Goal: Transaction & Acquisition: Purchase product/service

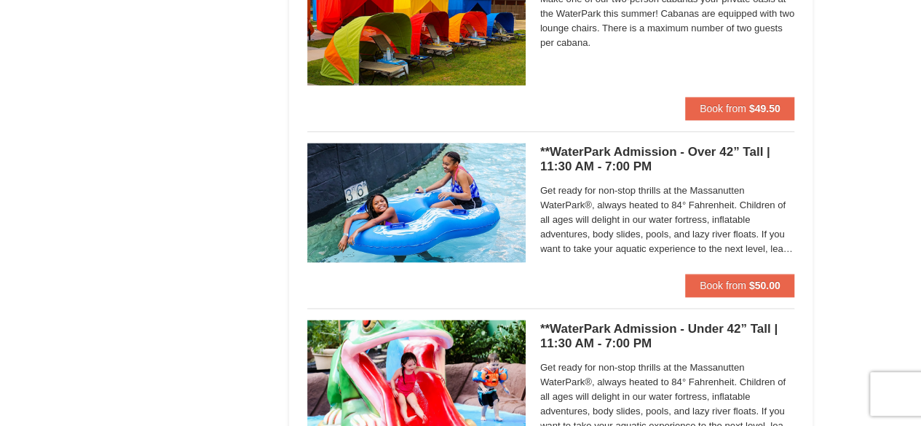
scroll to position [900, 0]
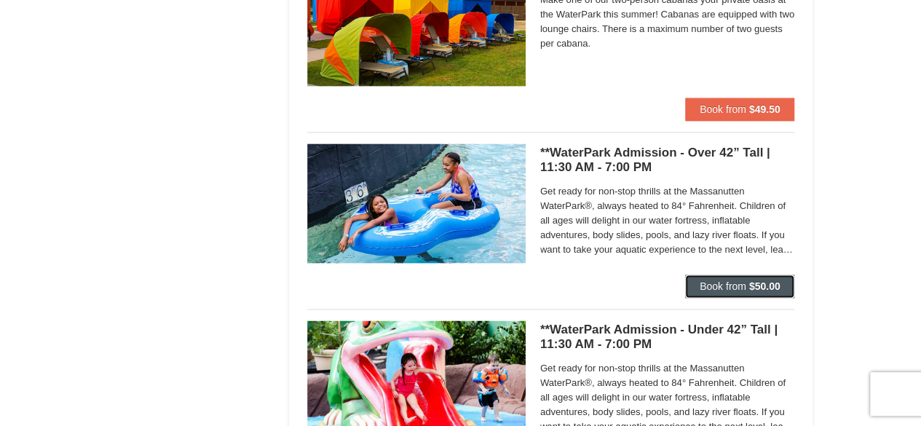
click at [708, 284] on span "Book from" at bounding box center [722, 286] width 47 height 12
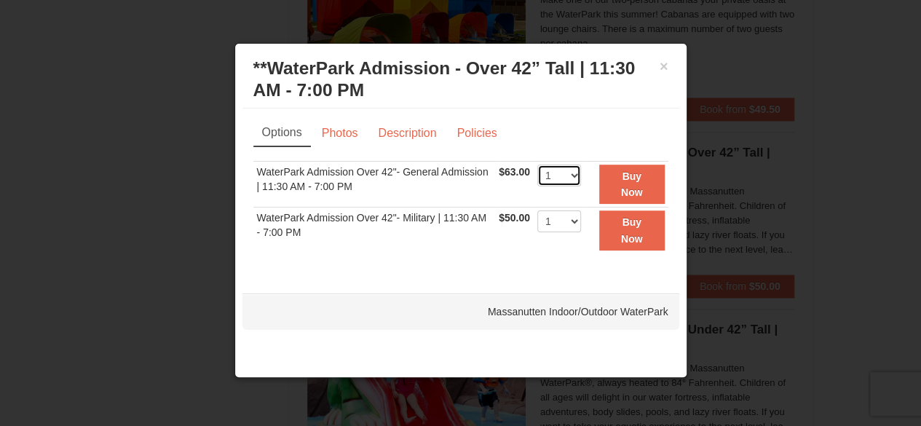
click at [572, 176] on select "1 2 3 4 5 6 7 8 9 10 11 12 13 14 15 16 17 18 19 20 21 22" at bounding box center [559, 176] width 44 height 22
click at [537, 165] on select "1 2 3 4 5 6 7 8 9 10 11 12 13 14 15 16 17 18 19 20 21 22" at bounding box center [559, 176] width 44 height 22
click at [575, 180] on select "1 2 3 4 5 6 7 8 9 10 11 12 13 14 15 16 17 18 19 20 21 22" at bounding box center [559, 176] width 44 height 22
select select "2"
click at [537, 165] on select "1 2 3 4 5 6 7 8 9 10 11 12 13 14 15 16 17 18 19 20 21 22" at bounding box center [559, 176] width 44 height 22
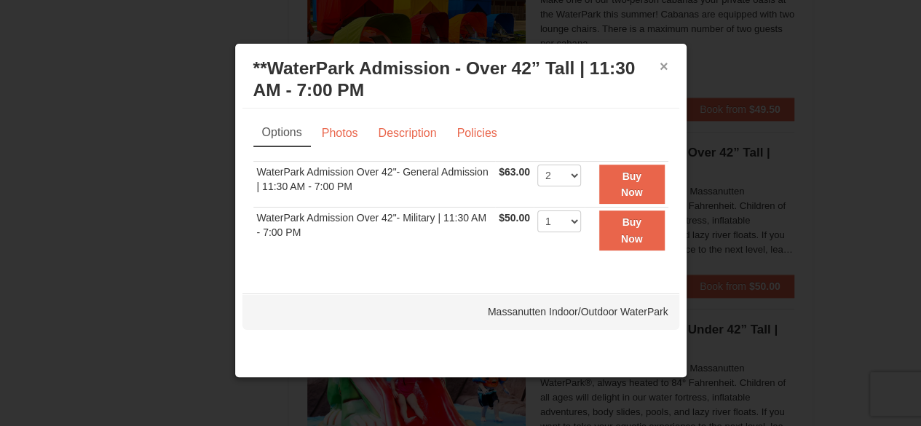
click at [662, 68] on button "×" at bounding box center [663, 66] width 9 height 15
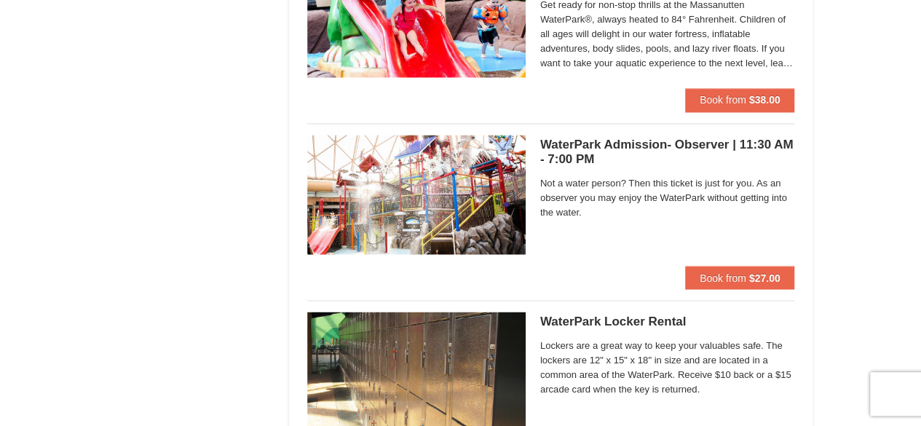
scroll to position [1264, 0]
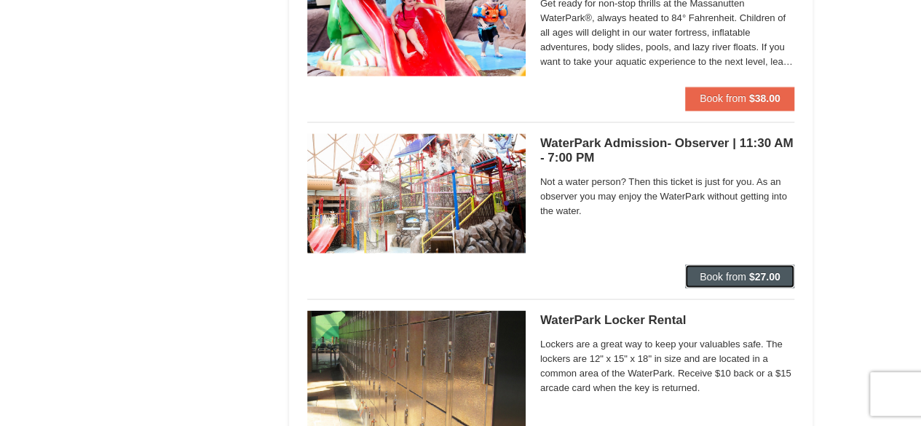
click at [710, 277] on span "Book from" at bounding box center [722, 276] width 47 height 12
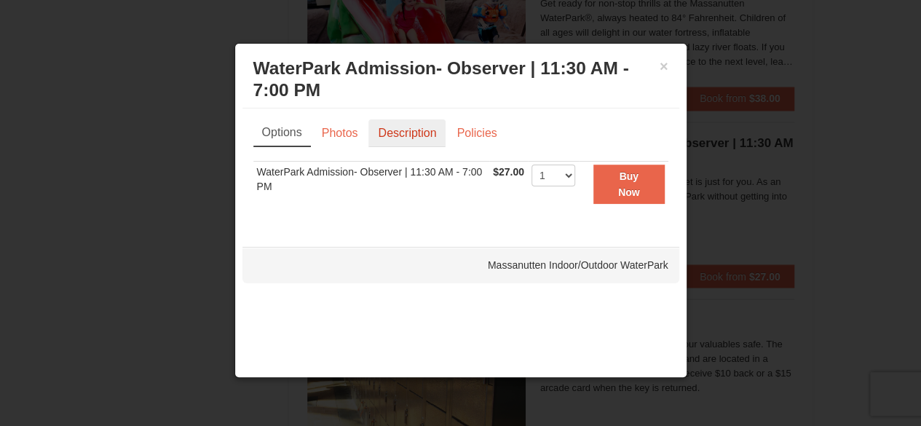
click at [401, 138] on link "Description" at bounding box center [406, 133] width 77 height 28
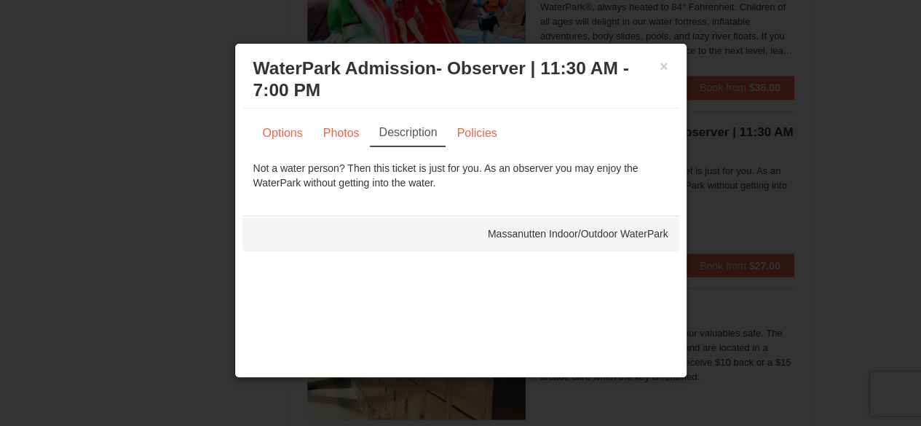
scroll to position [1276, 0]
click at [658, 64] on h3 "WaterPark Admission- Observer | 11:30 AM - 7:00 PM Massanutten Indoor/Outdoor W…" at bounding box center [460, 80] width 415 height 44
click at [663, 66] on button "×" at bounding box center [663, 66] width 9 height 15
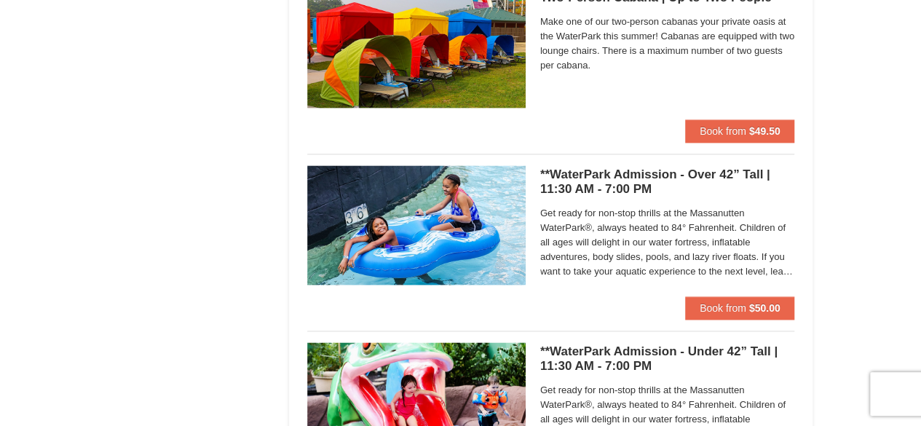
scroll to position [879, 0]
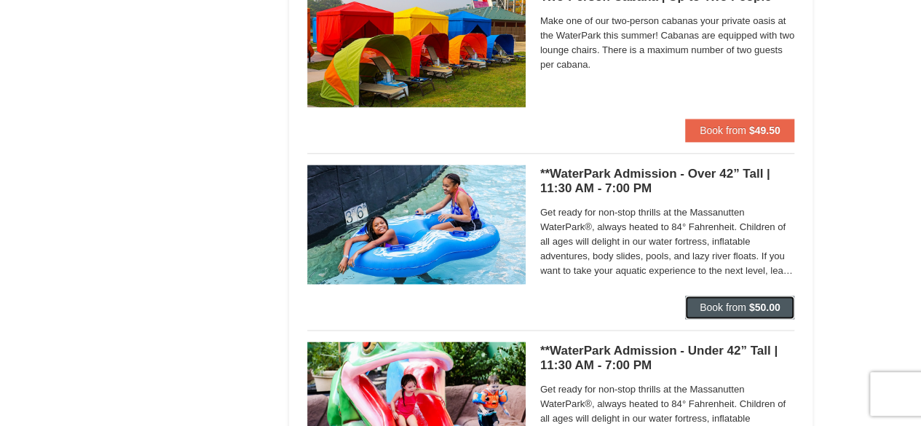
click at [706, 301] on span "Book from" at bounding box center [722, 307] width 47 height 12
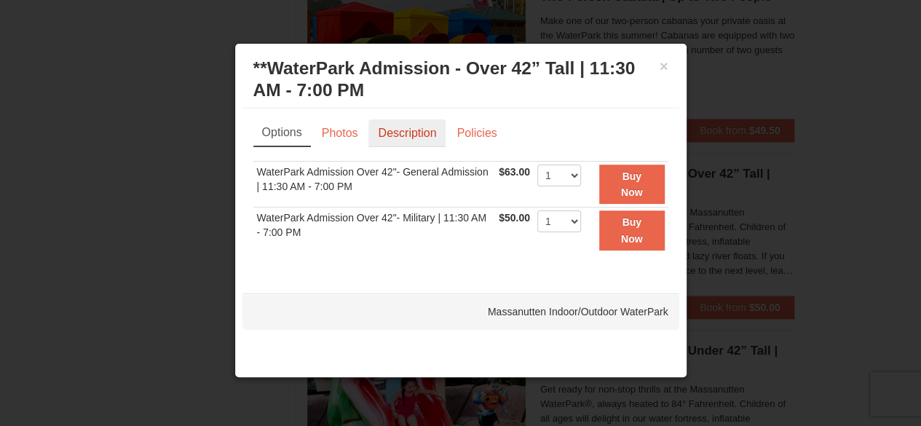
click at [397, 132] on link "Description" at bounding box center [406, 133] width 77 height 28
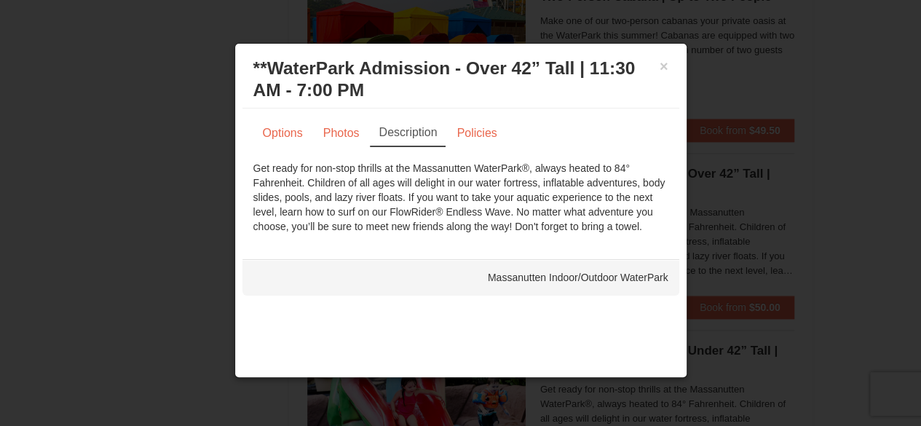
scroll to position [900, 0]
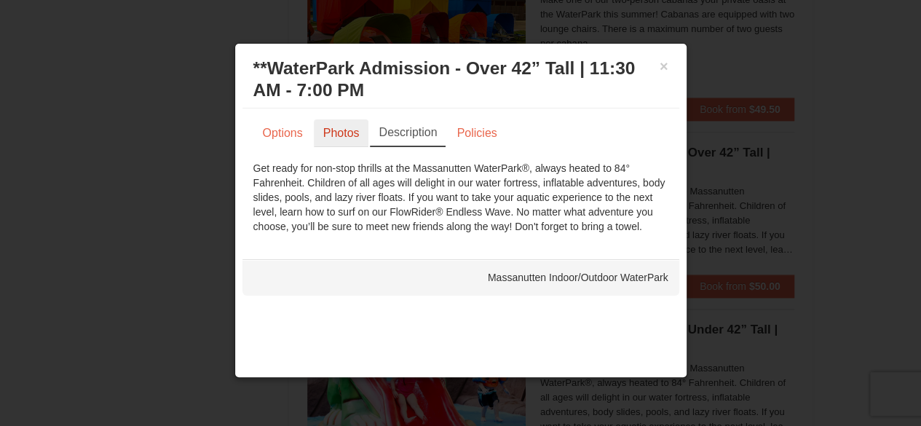
click at [330, 124] on link "Photos" at bounding box center [341, 133] width 55 height 28
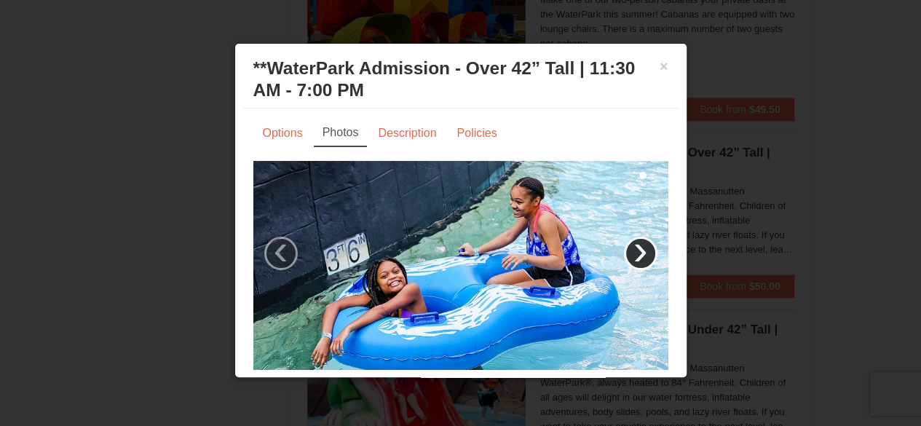
click at [630, 242] on link "›" at bounding box center [640, 253] width 33 height 33
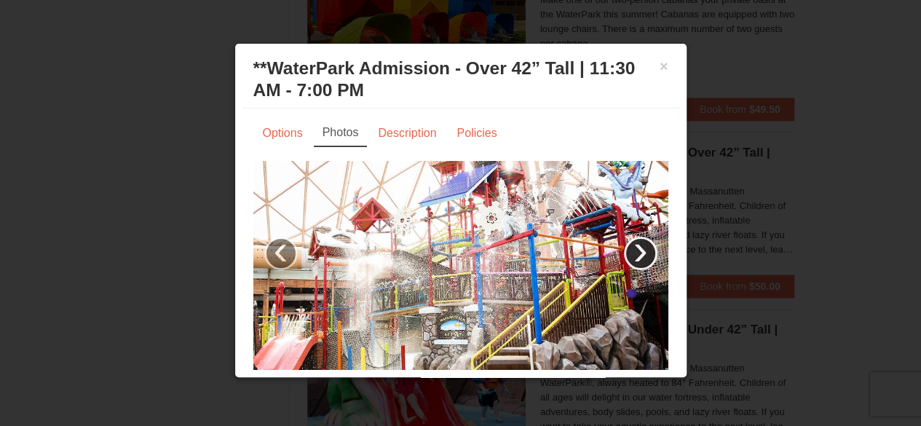
click at [630, 242] on link "›" at bounding box center [640, 253] width 33 height 33
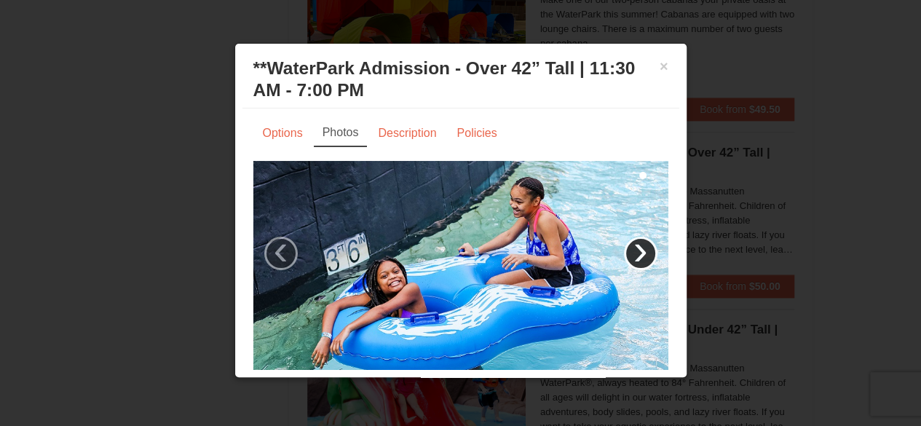
click at [630, 242] on link "›" at bounding box center [640, 253] width 33 height 33
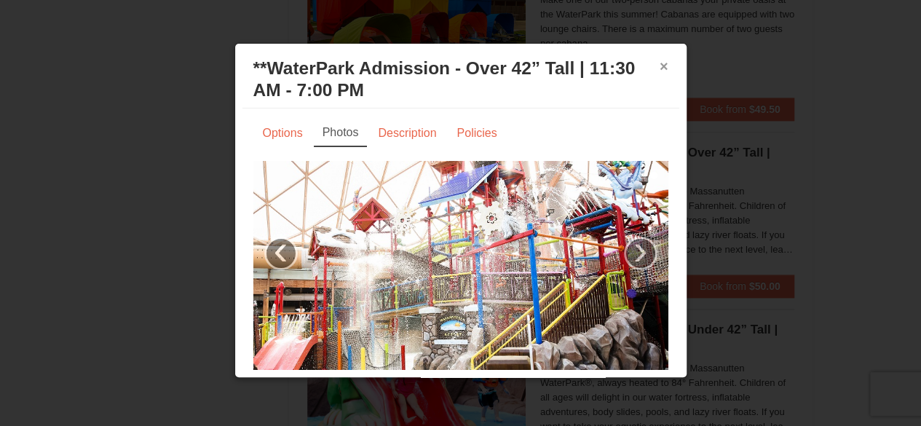
click at [659, 62] on button "×" at bounding box center [663, 66] width 9 height 15
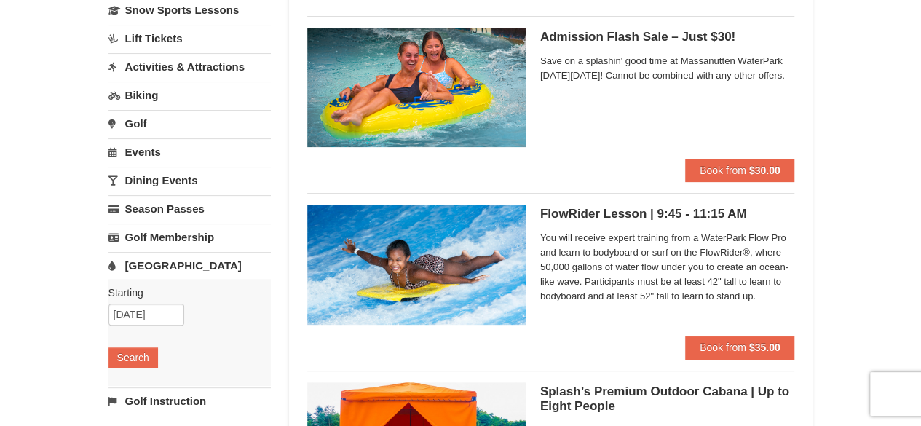
scroll to position [0, 0]
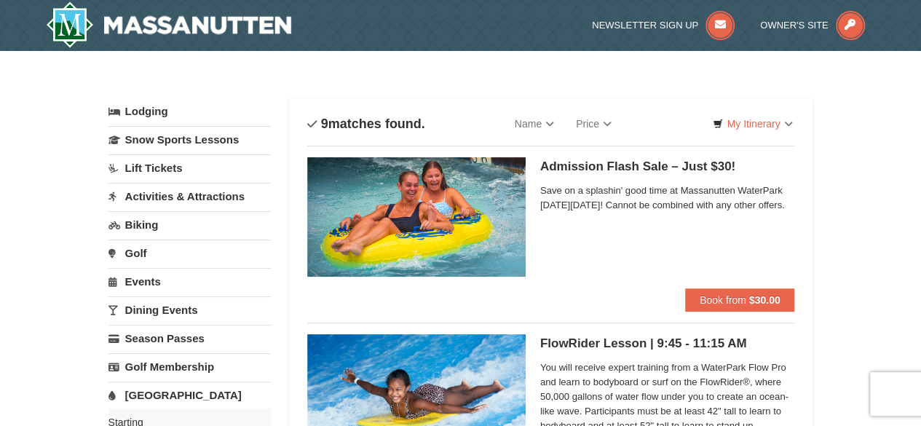
click at [498, 148] on div "Admission Flash Sale – Just $30! Massanutten Indoor/Outdoor WaterPark Save on a…" at bounding box center [551, 223] width 488 height 154
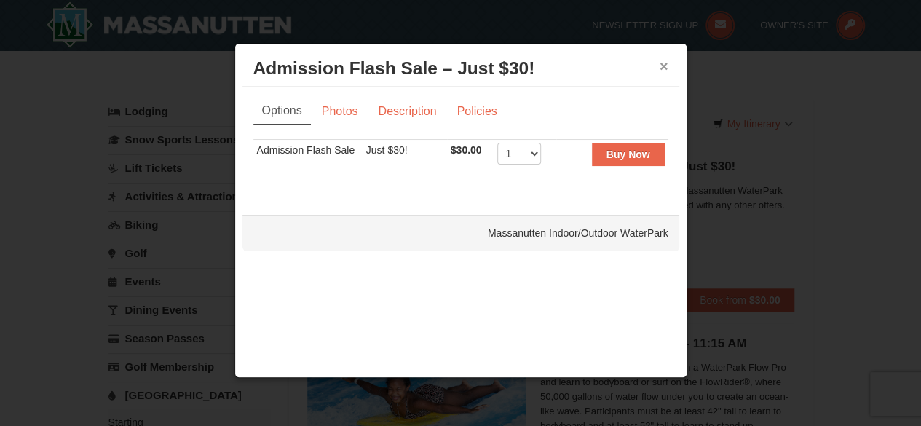
click at [662, 60] on button "×" at bounding box center [663, 66] width 9 height 15
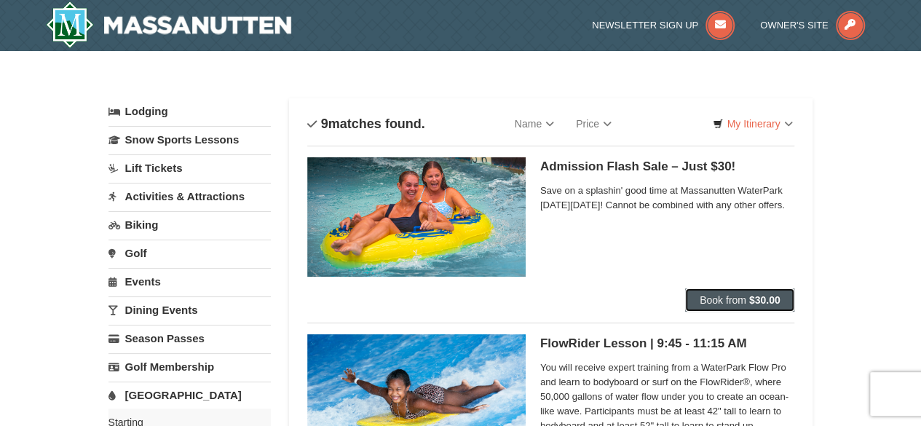
click at [734, 306] on button "Book from $30.00" at bounding box center [740, 299] width 110 height 23
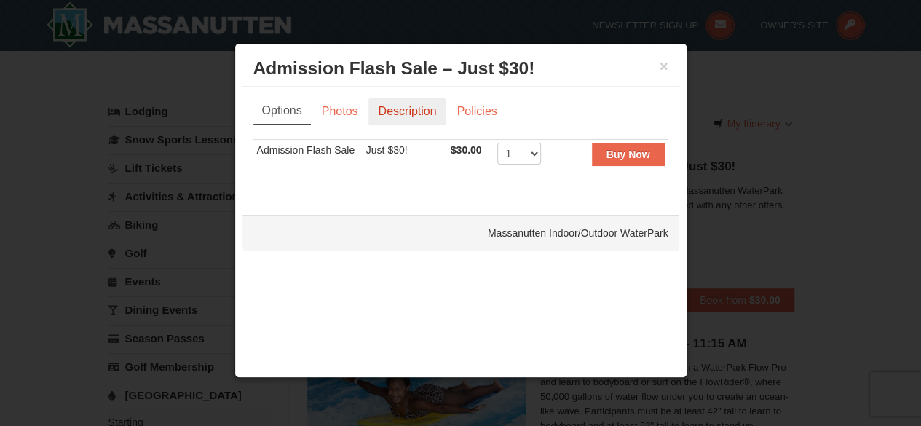
click at [397, 103] on link "Description" at bounding box center [406, 112] width 77 height 28
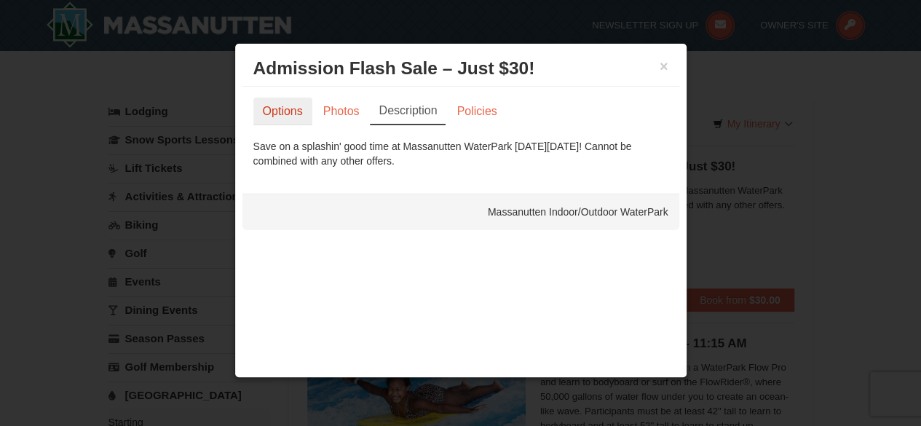
click at [296, 105] on link "Options" at bounding box center [282, 112] width 59 height 28
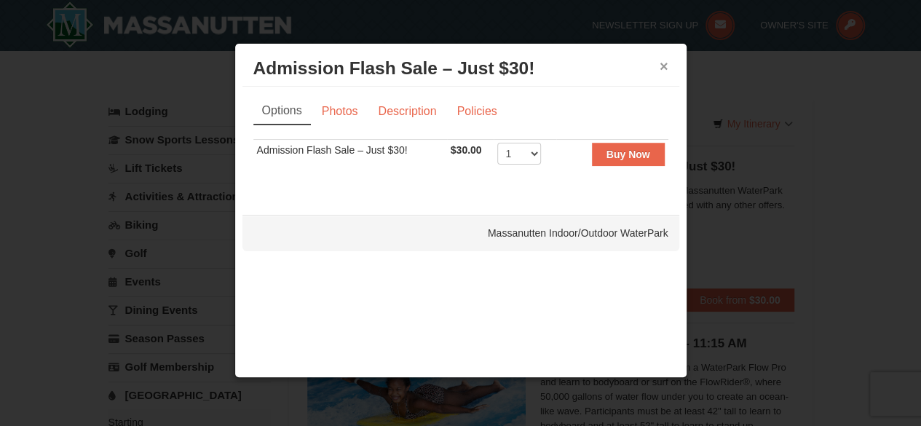
click at [663, 65] on button "×" at bounding box center [663, 66] width 9 height 15
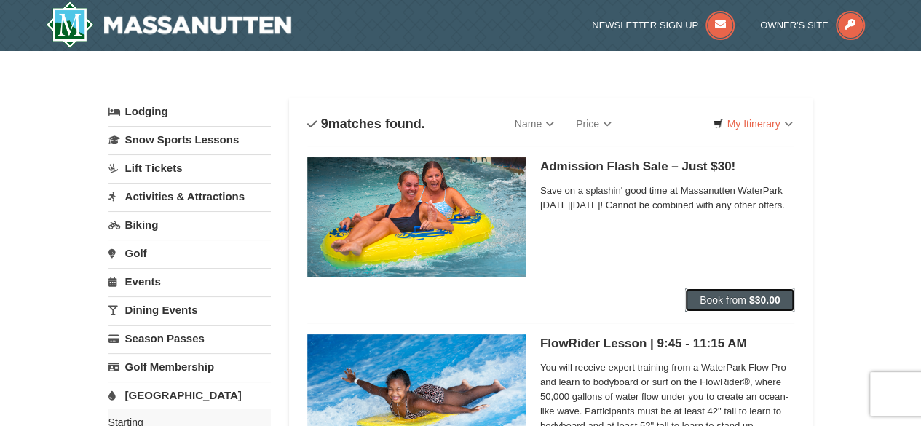
click at [729, 303] on span "Book from" at bounding box center [722, 300] width 47 height 12
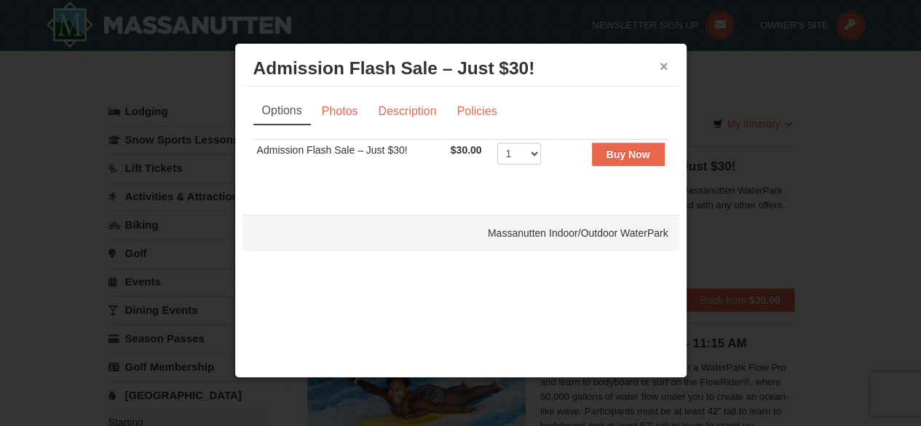
click at [661, 69] on button "×" at bounding box center [663, 66] width 9 height 15
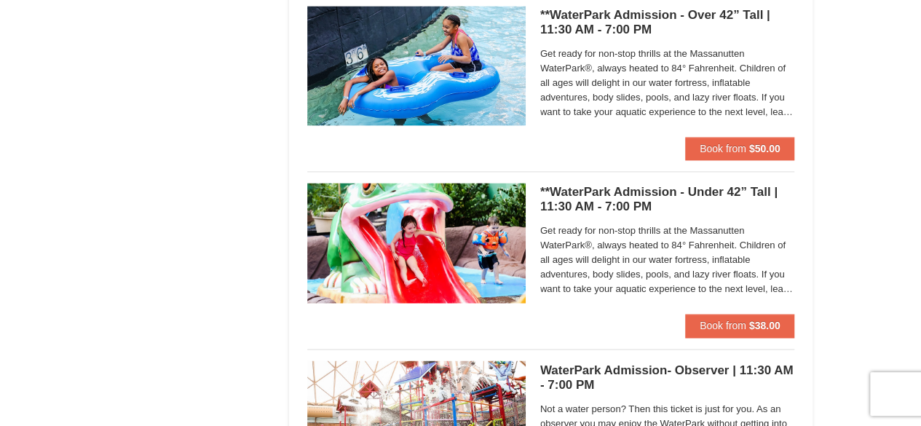
scroll to position [1038, 0]
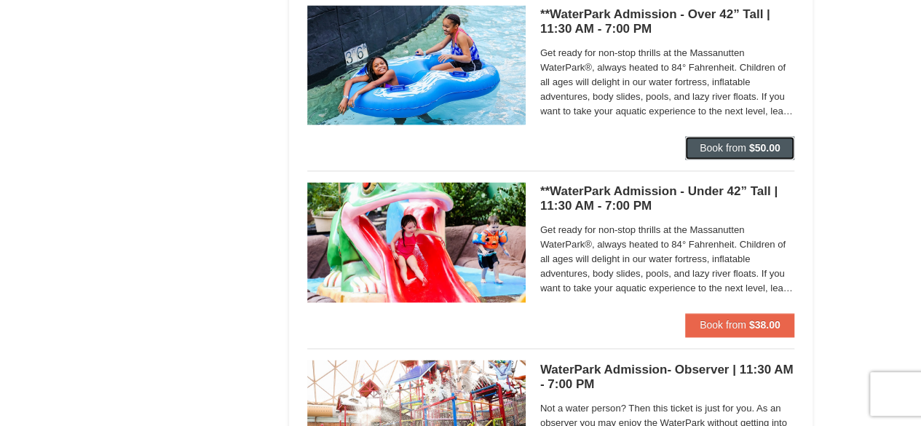
click at [710, 139] on button "Book from $50.00" at bounding box center [740, 147] width 110 height 23
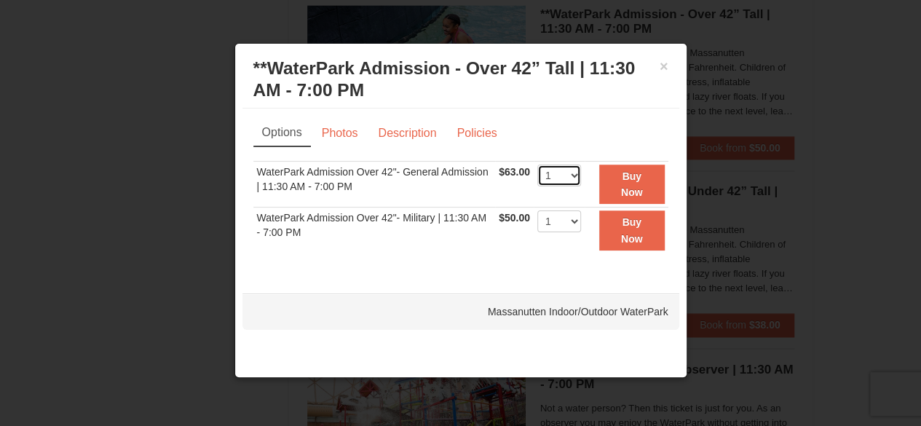
click at [577, 171] on select "1 2 3 4 5 6 7 8 9 10 11 12 13 14 15 16 17 18 19 20 21 22" at bounding box center [559, 176] width 44 height 22
select select "2"
click at [537, 165] on select "1 2 3 4 5 6 7 8 9 10 11 12 13 14 15 16 17 18 19 20 21 22" at bounding box center [559, 176] width 44 height 22
click at [621, 186] on strong "Buy Now" at bounding box center [632, 184] width 22 height 28
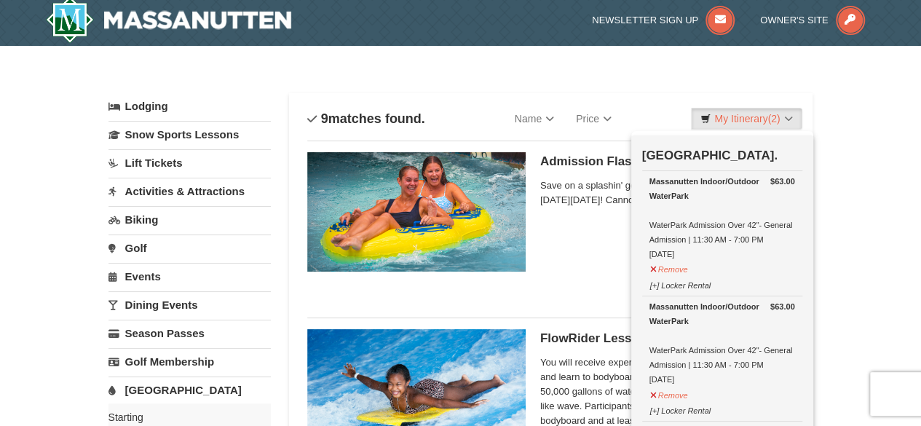
scroll to position [0, 0]
